Goal: Find specific page/section: Find specific page/section

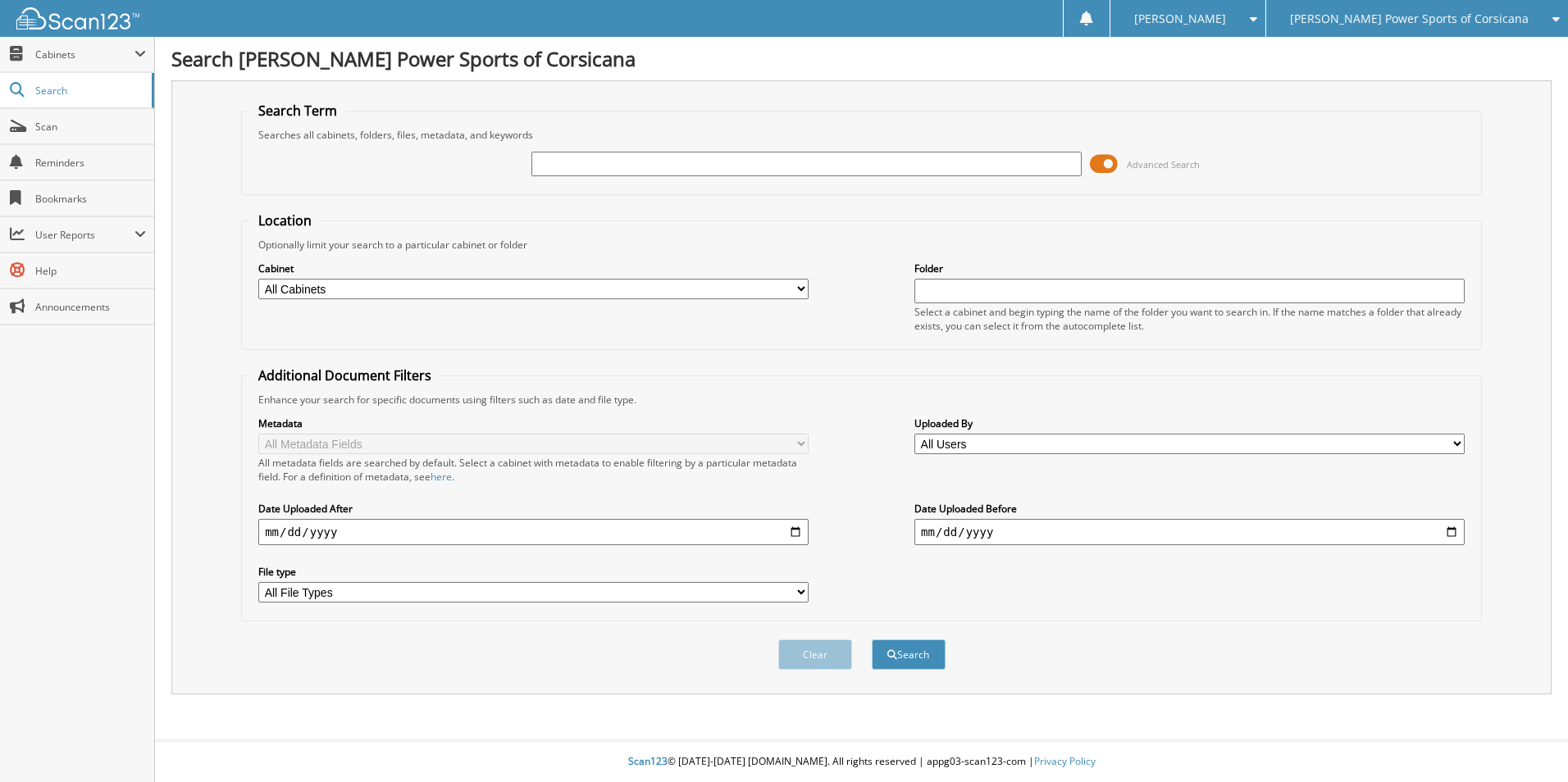
type input "A"
type input "[PERSON_NAME]"
click at [872, 639] on button "Search" at bounding box center [908, 655] width 74 height 31
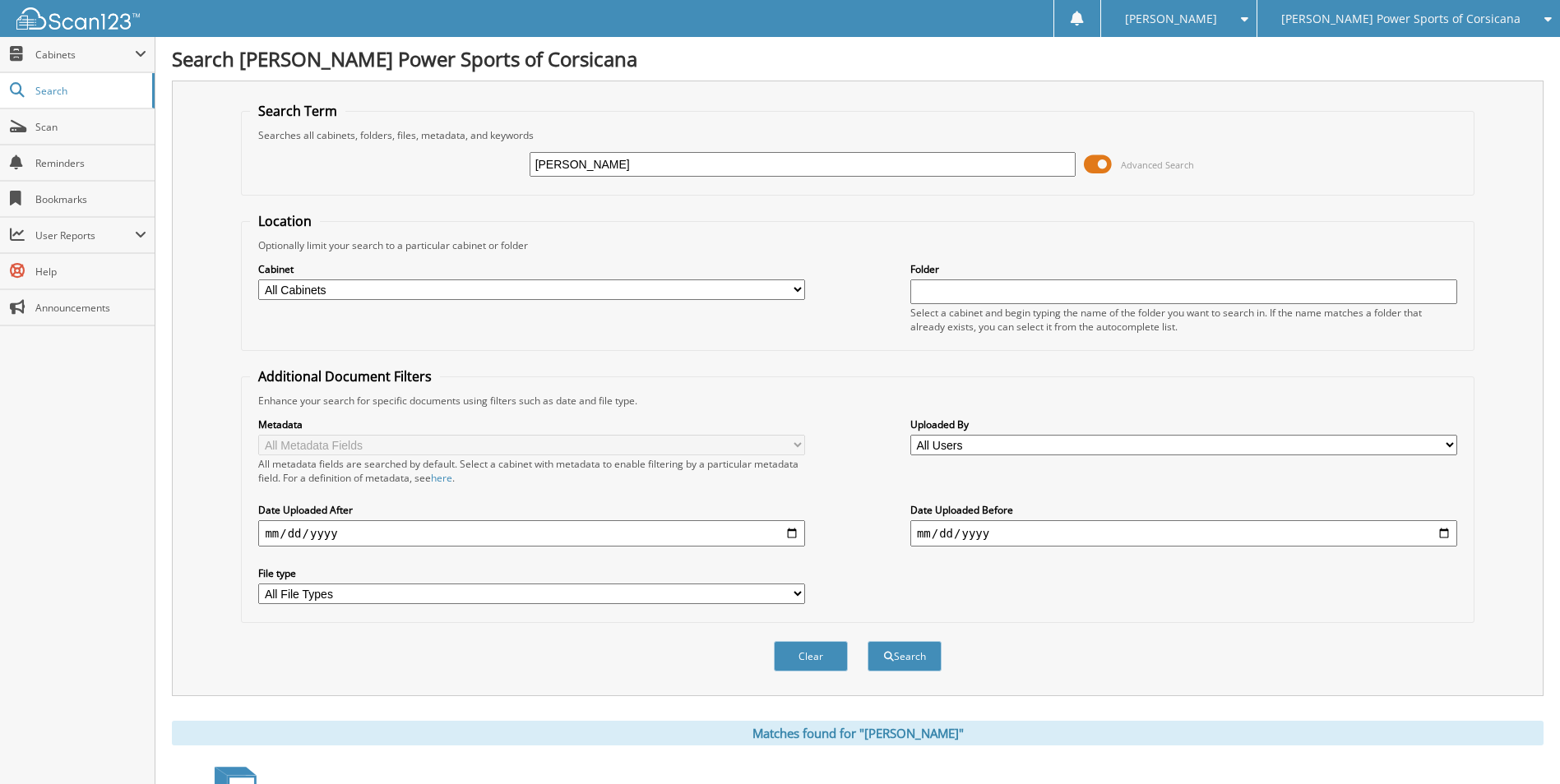
click at [1094, 159] on span at bounding box center [1097, 164] width 28 height 25
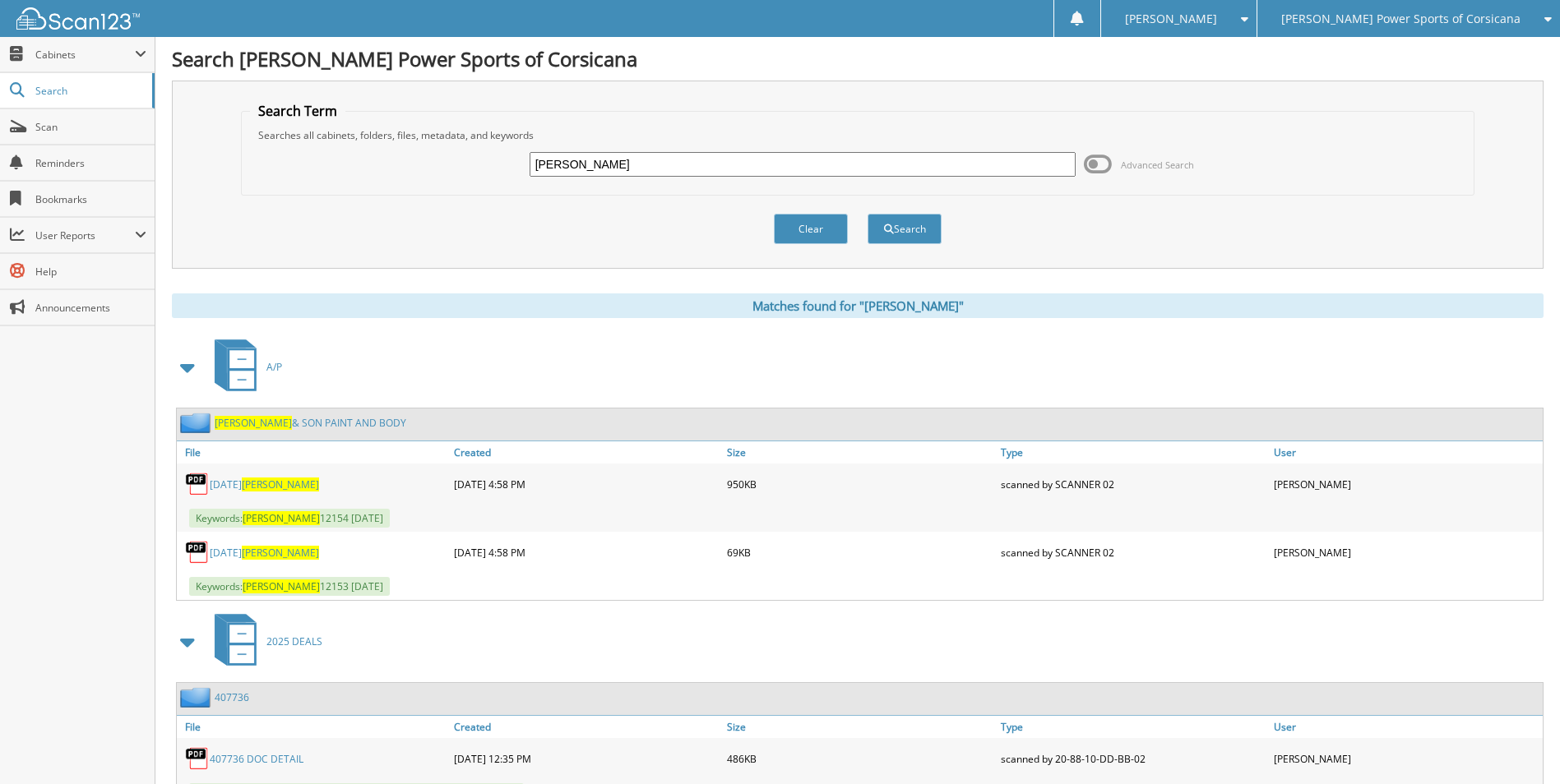
click at [184, 365] on span at bounding box center [188, 367] width 23 height 30
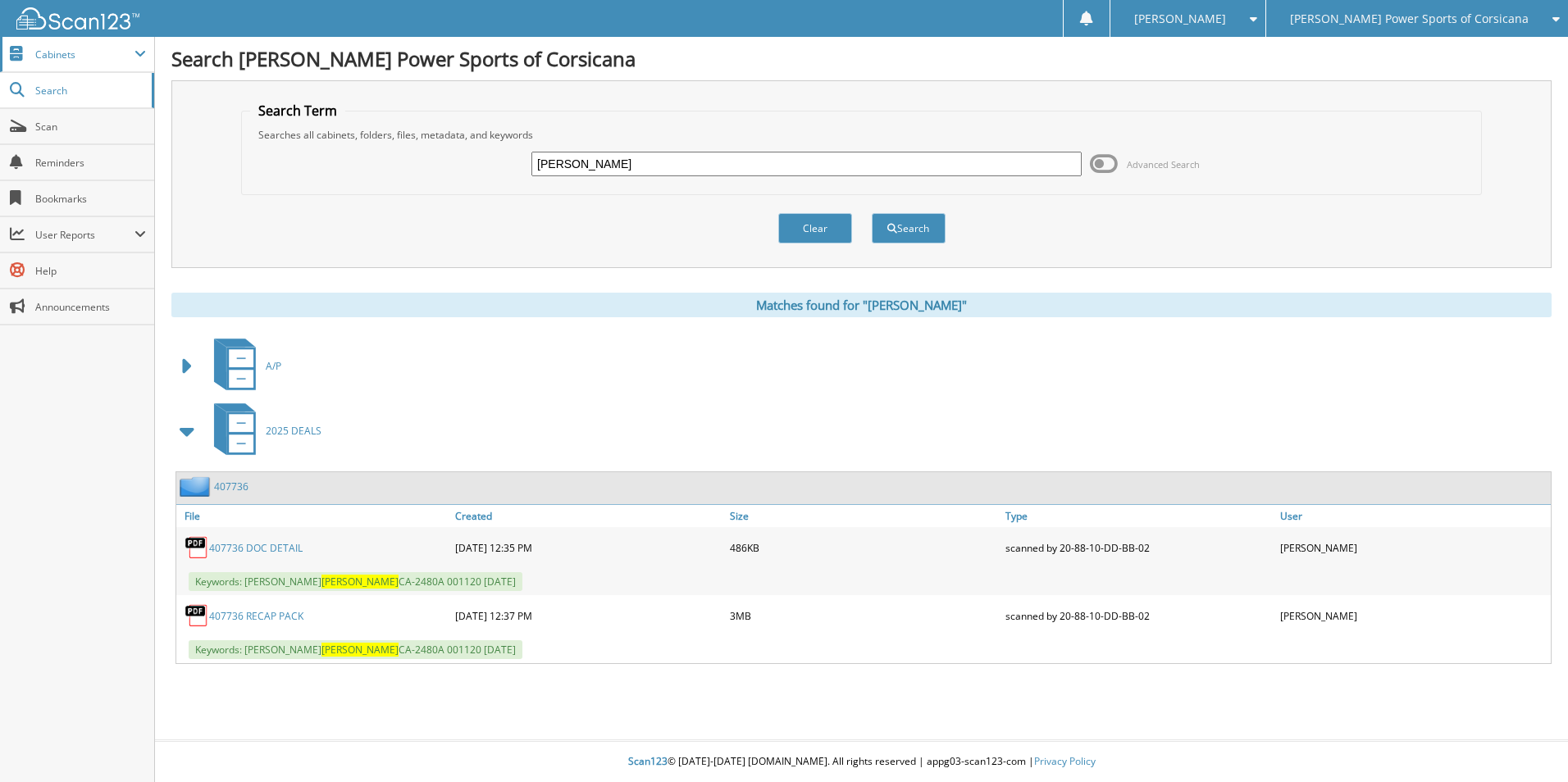
click at [84, 55] on span "Cabinets" at bounding box center [85, 55] width 100 height 14
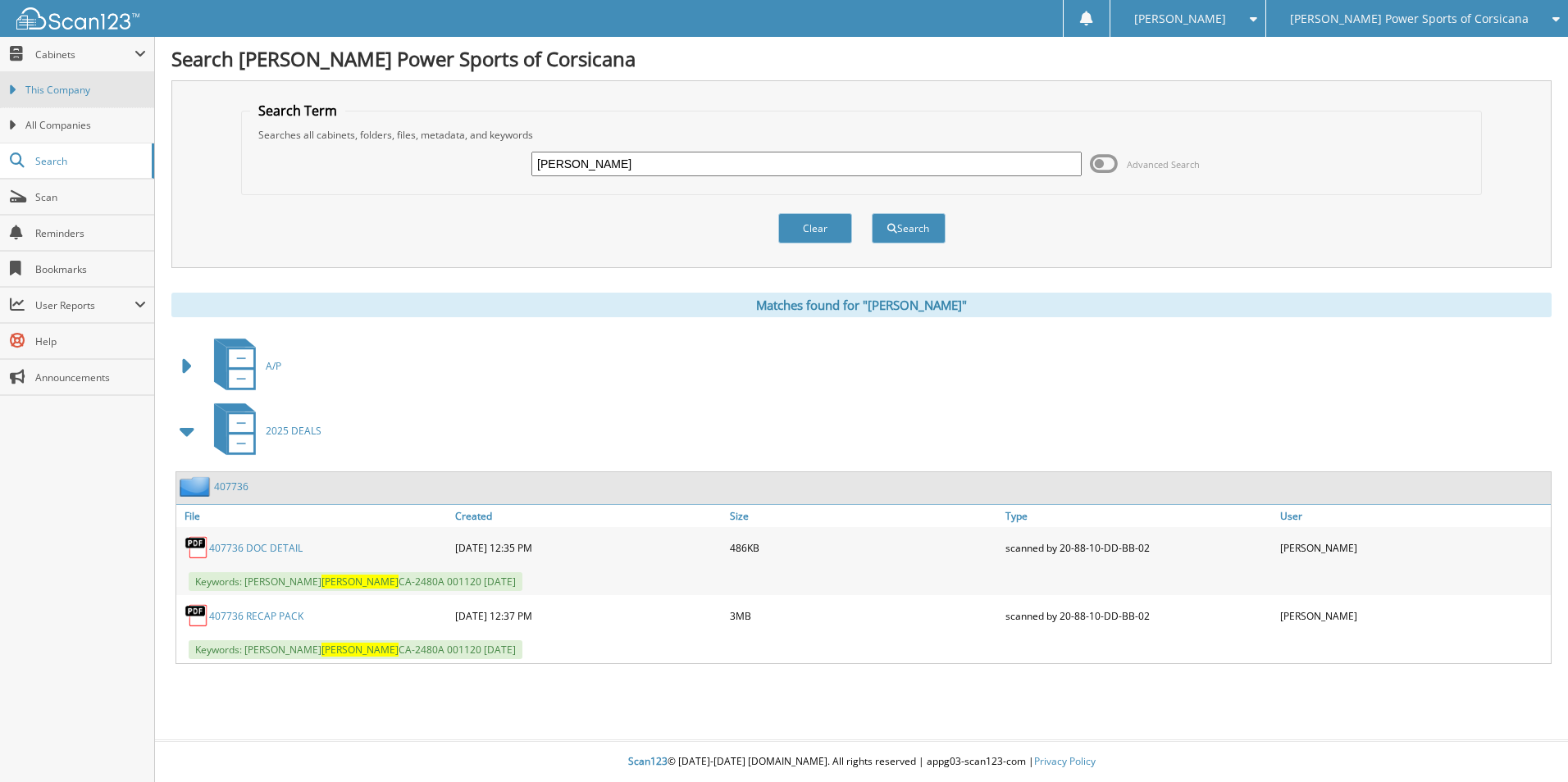
click at [47, 101] on link "This Company" at bounding box center [77, 89] width 154 height 35
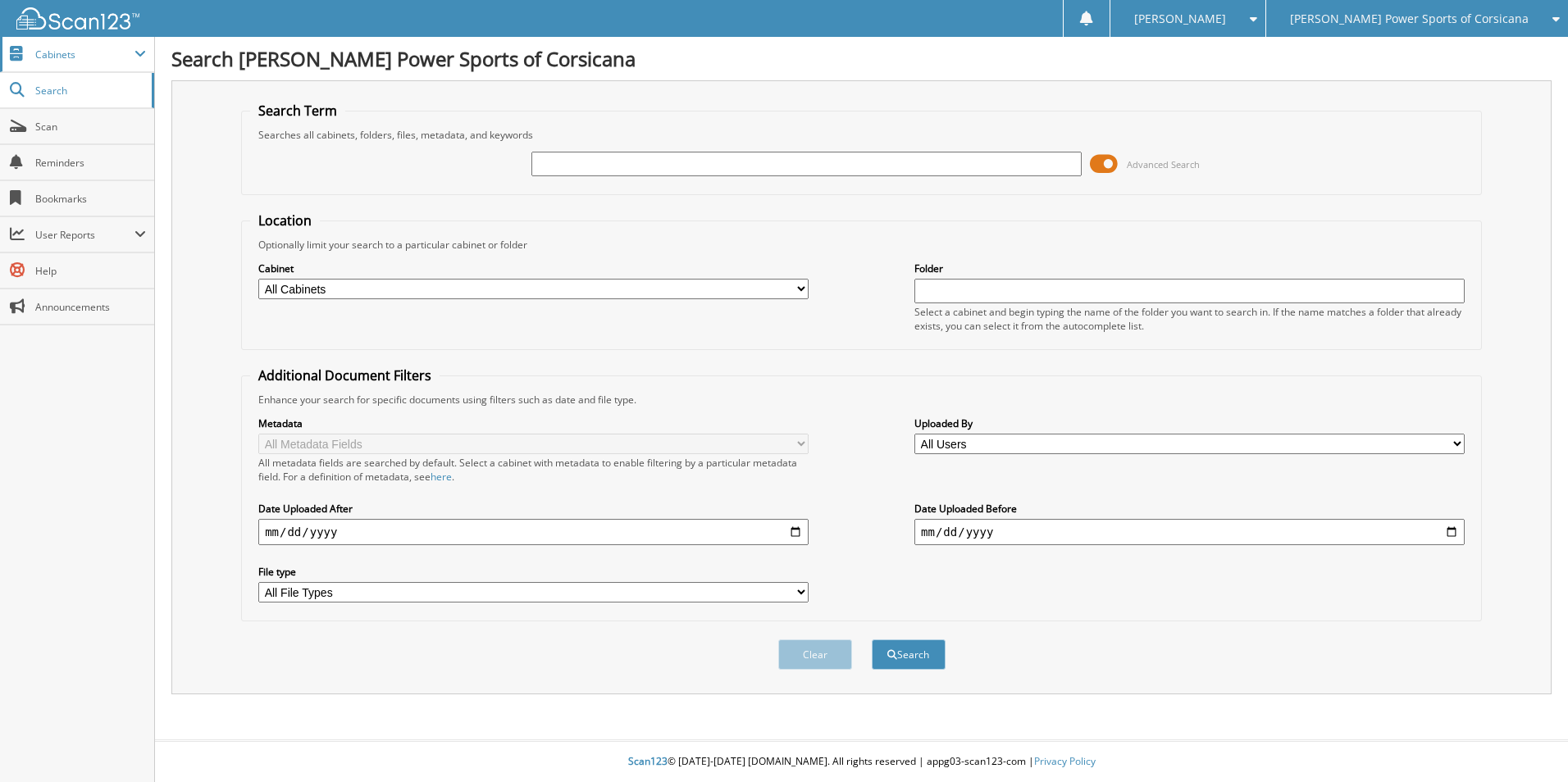
click at [78, 56] on span "Cabinets" at bounding box center [85, 55] width 100 height 14
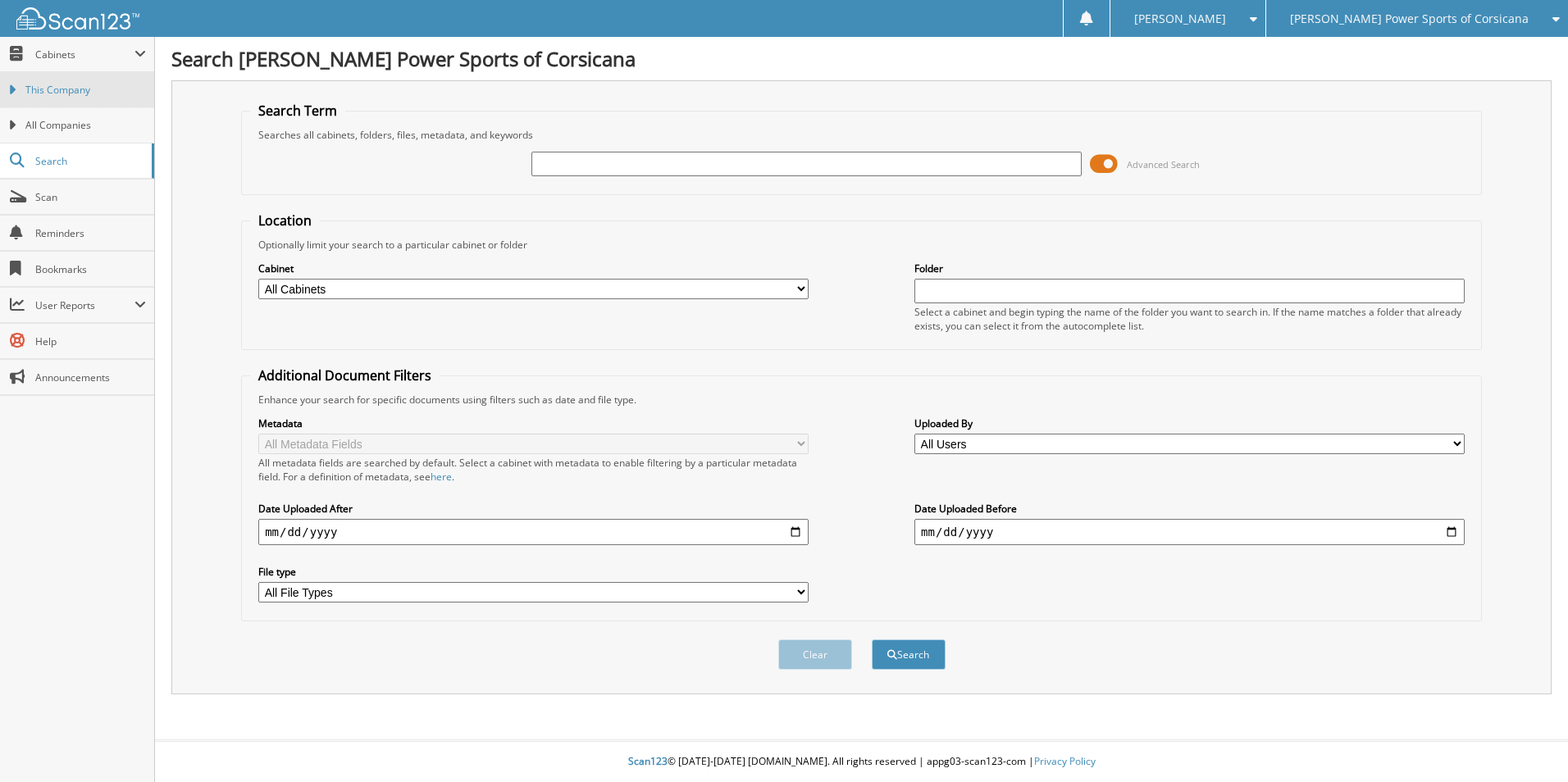
click at [81, 100] on link "This Company" at bounding box center [77, 89] width 154 height 35
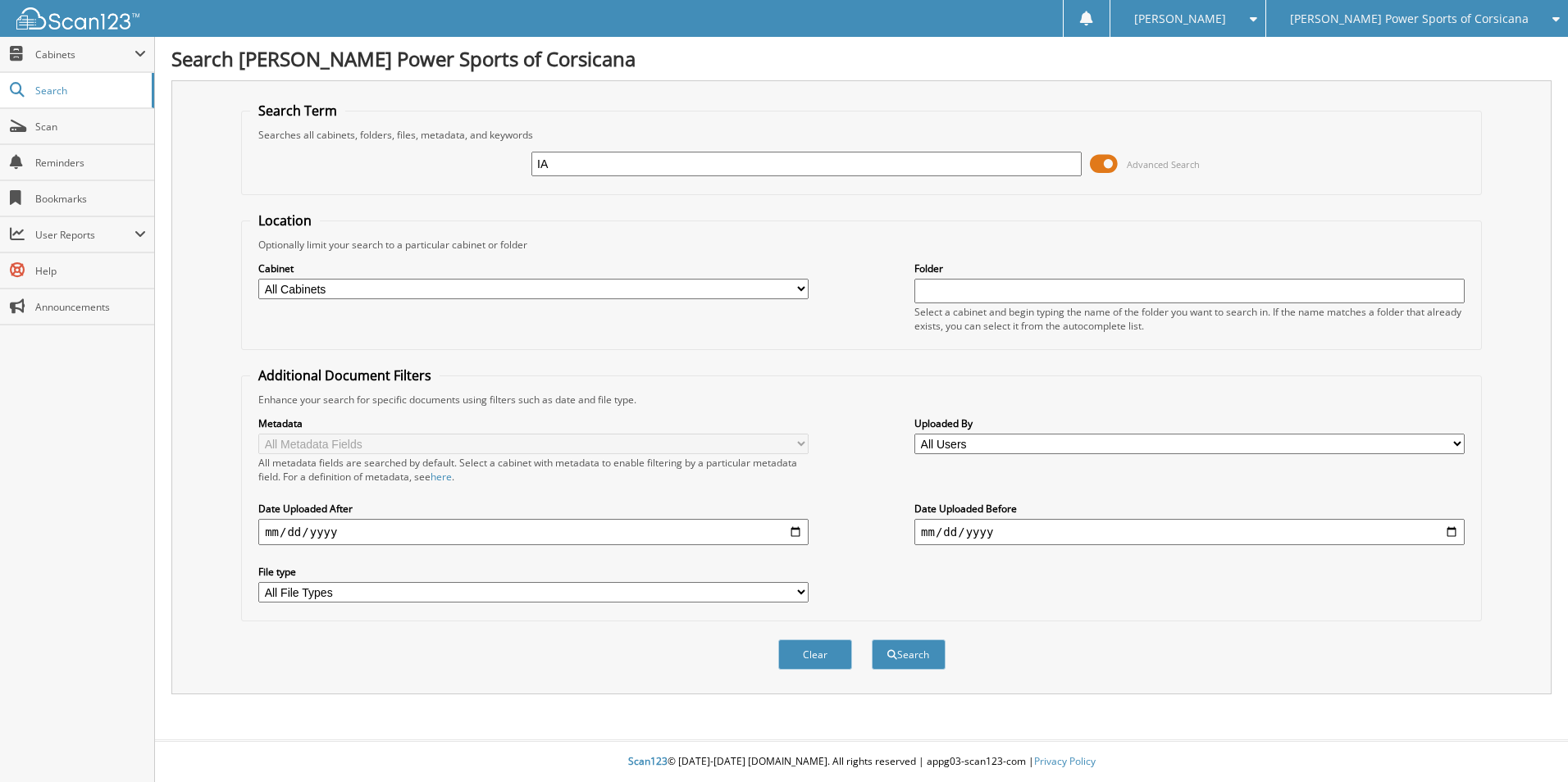
type input "IA"
click at [872, 639] on button "Search" at bounding box center [908, 655] width 74 height 31
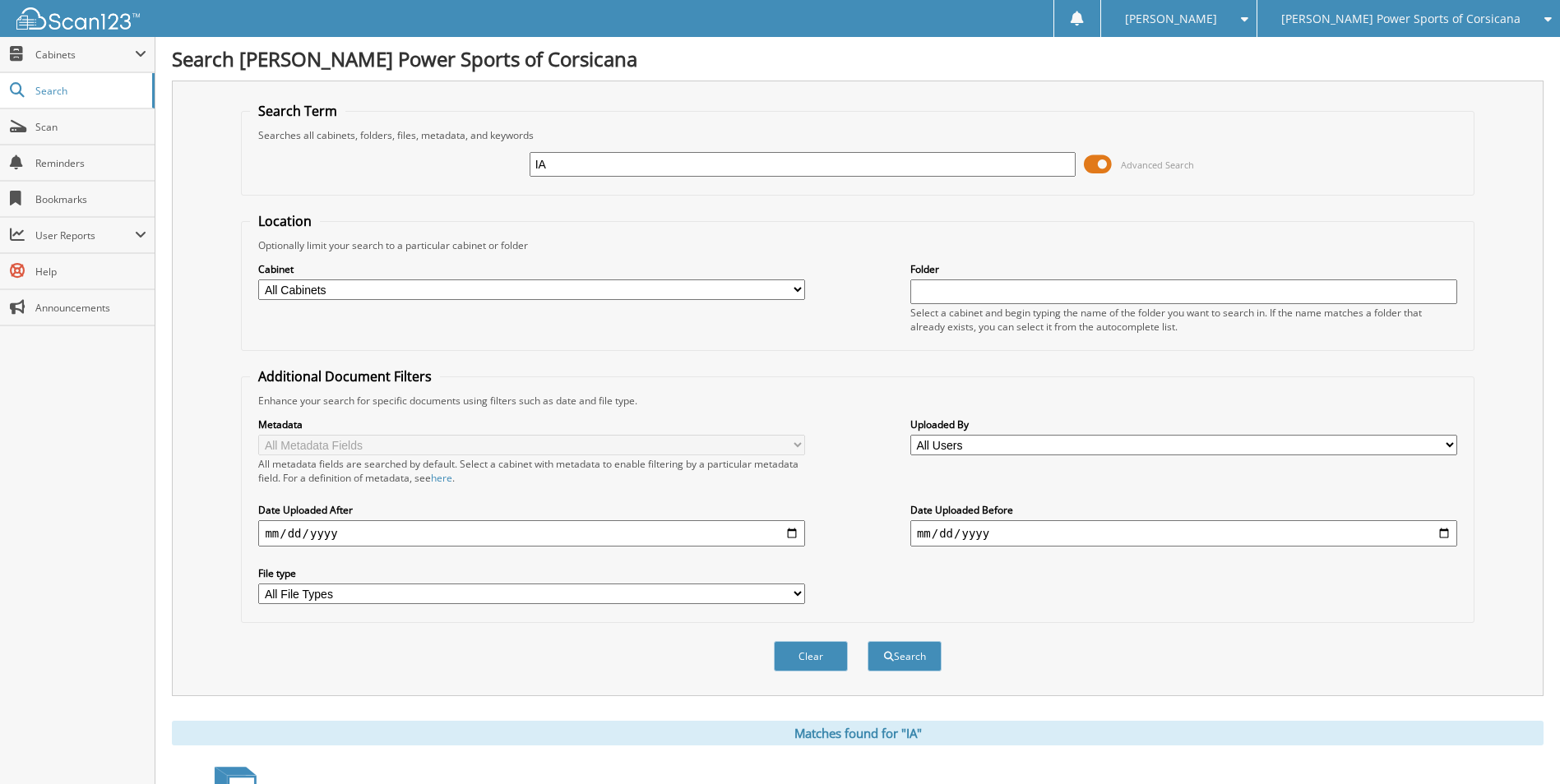
click at [1102, 170] on span at bounding box center [1097, 164] width 28 height 25
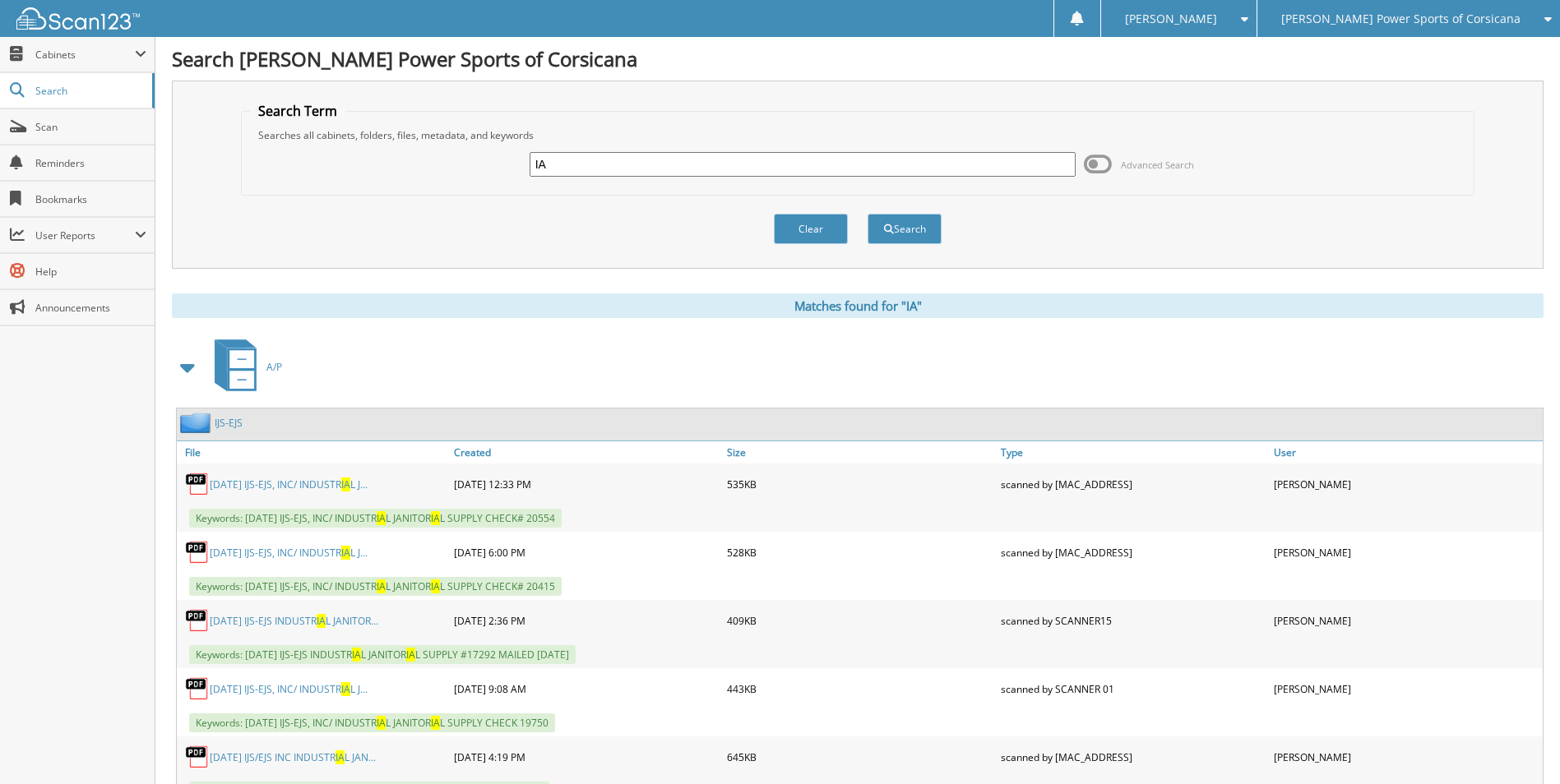
scroll to position [164, 0]
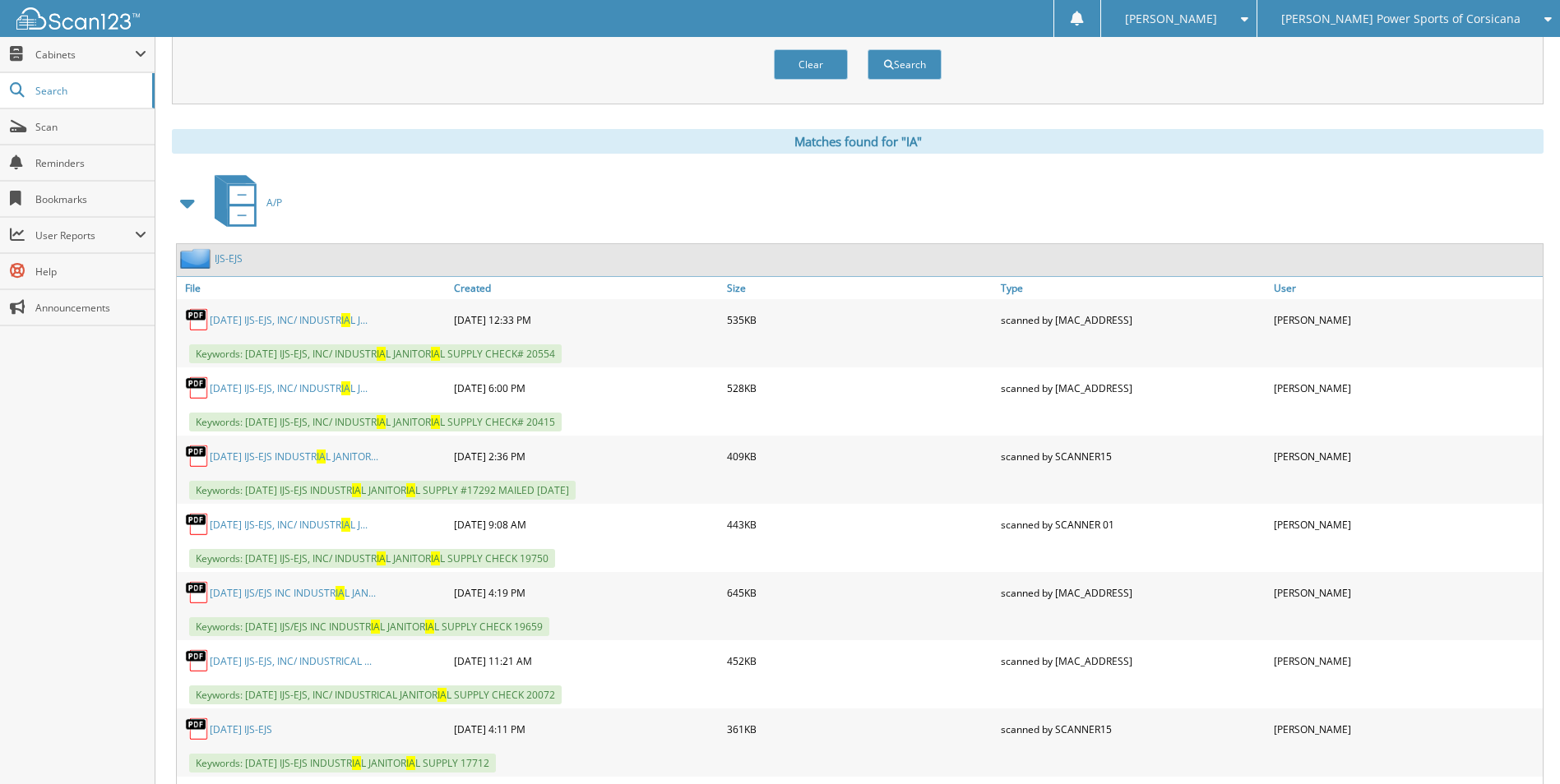
click at [194, 202] on span at bounding box center [188, 202] width 23 height 30
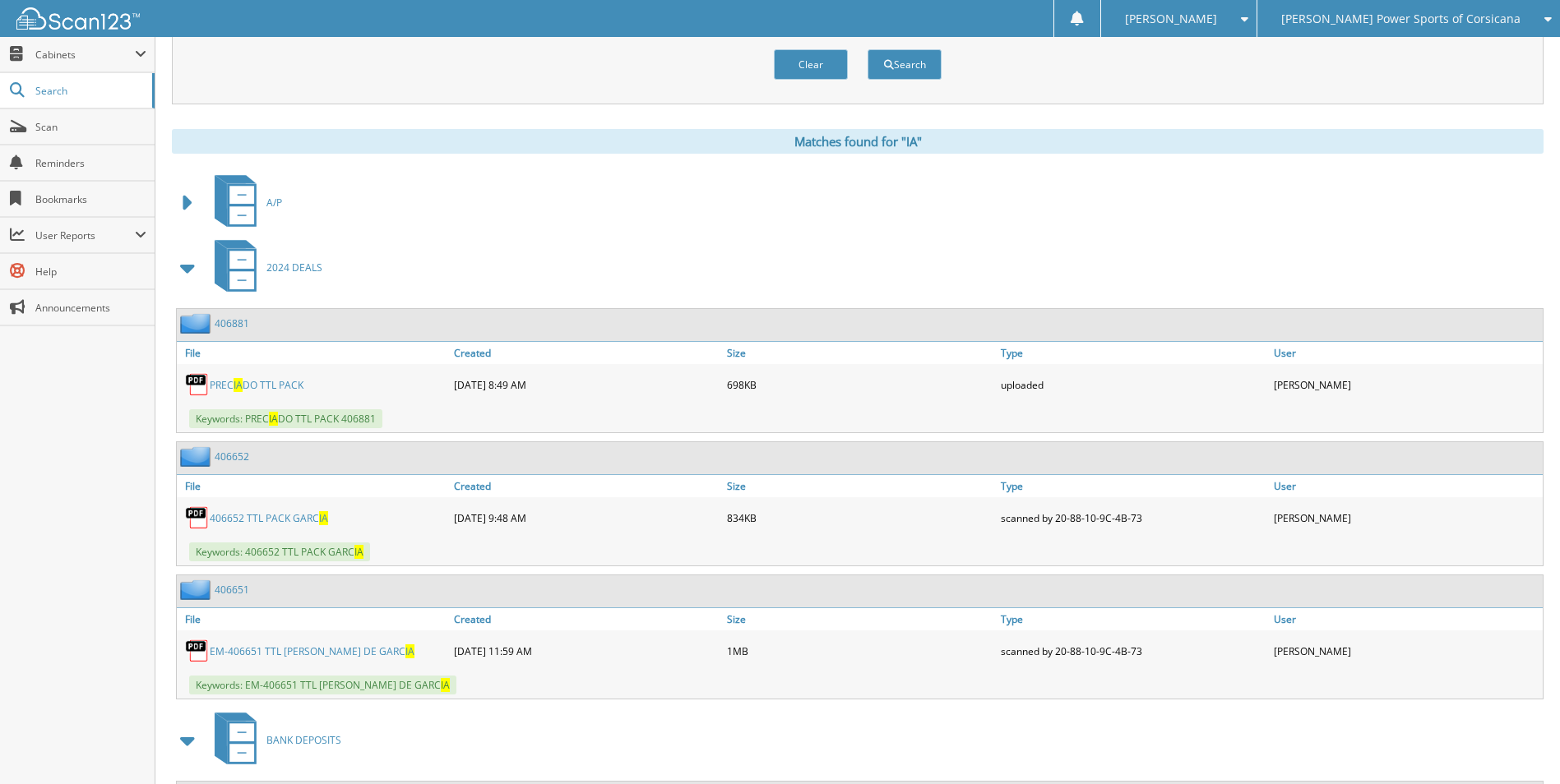
click at [190, 265] on span at bounding box center [188, 268] width 23 height 30
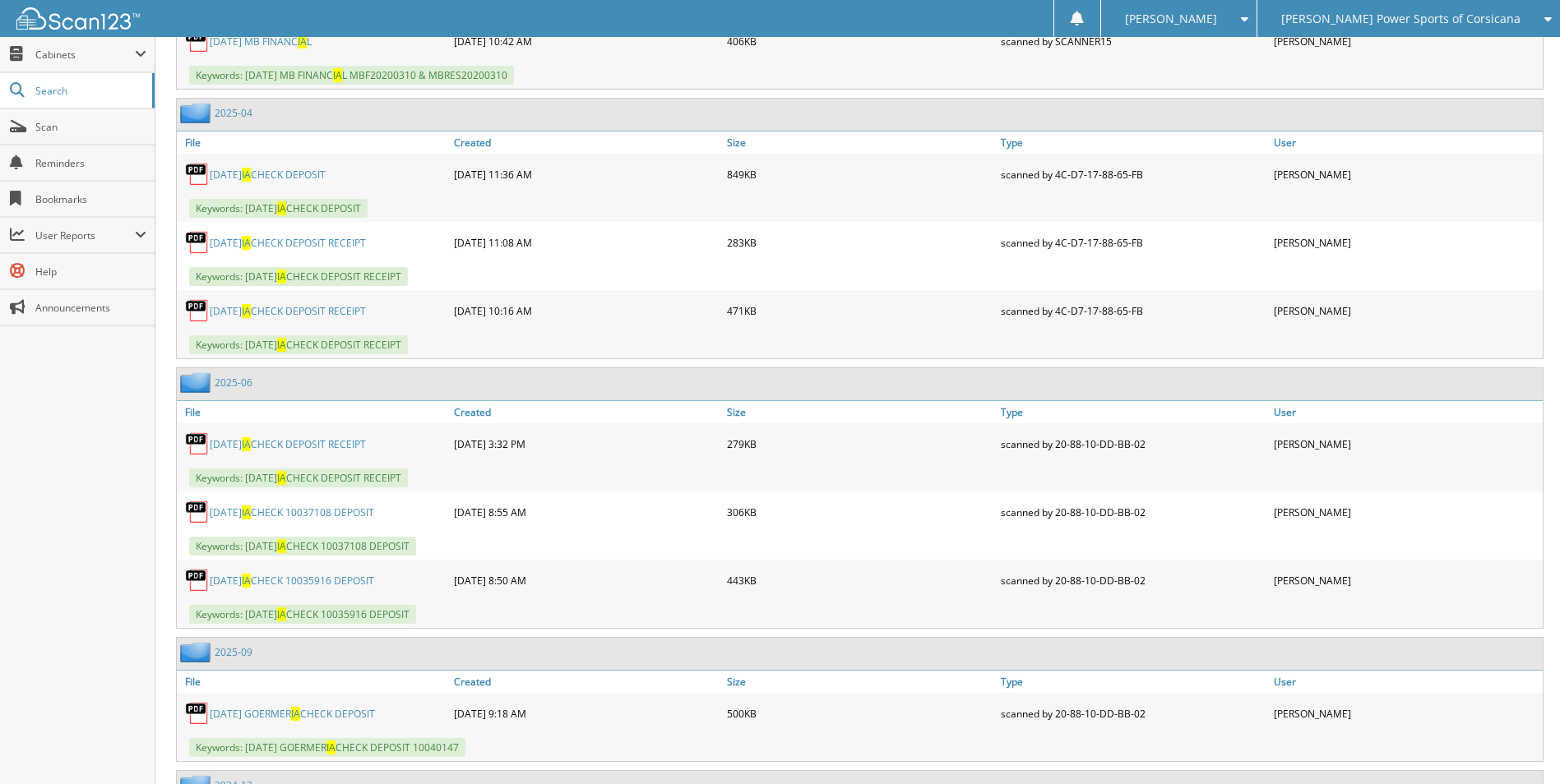
scroll to position [986, 0]
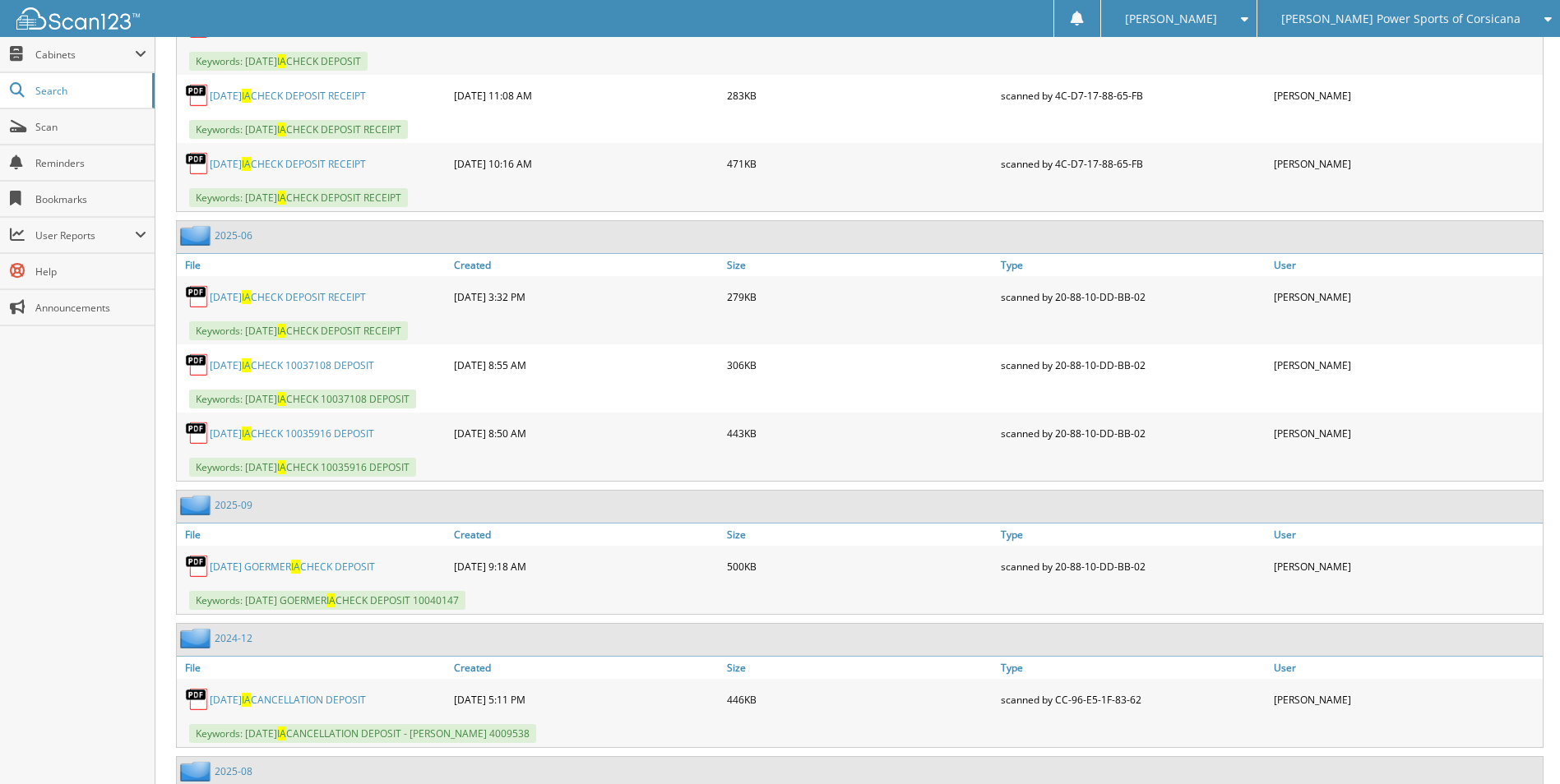
click at [246, 239] on link "2025-06" at bounding box center [233, 235] width 37 height 14
